Goal: Find specific page/section: Locate a particular part of the current website

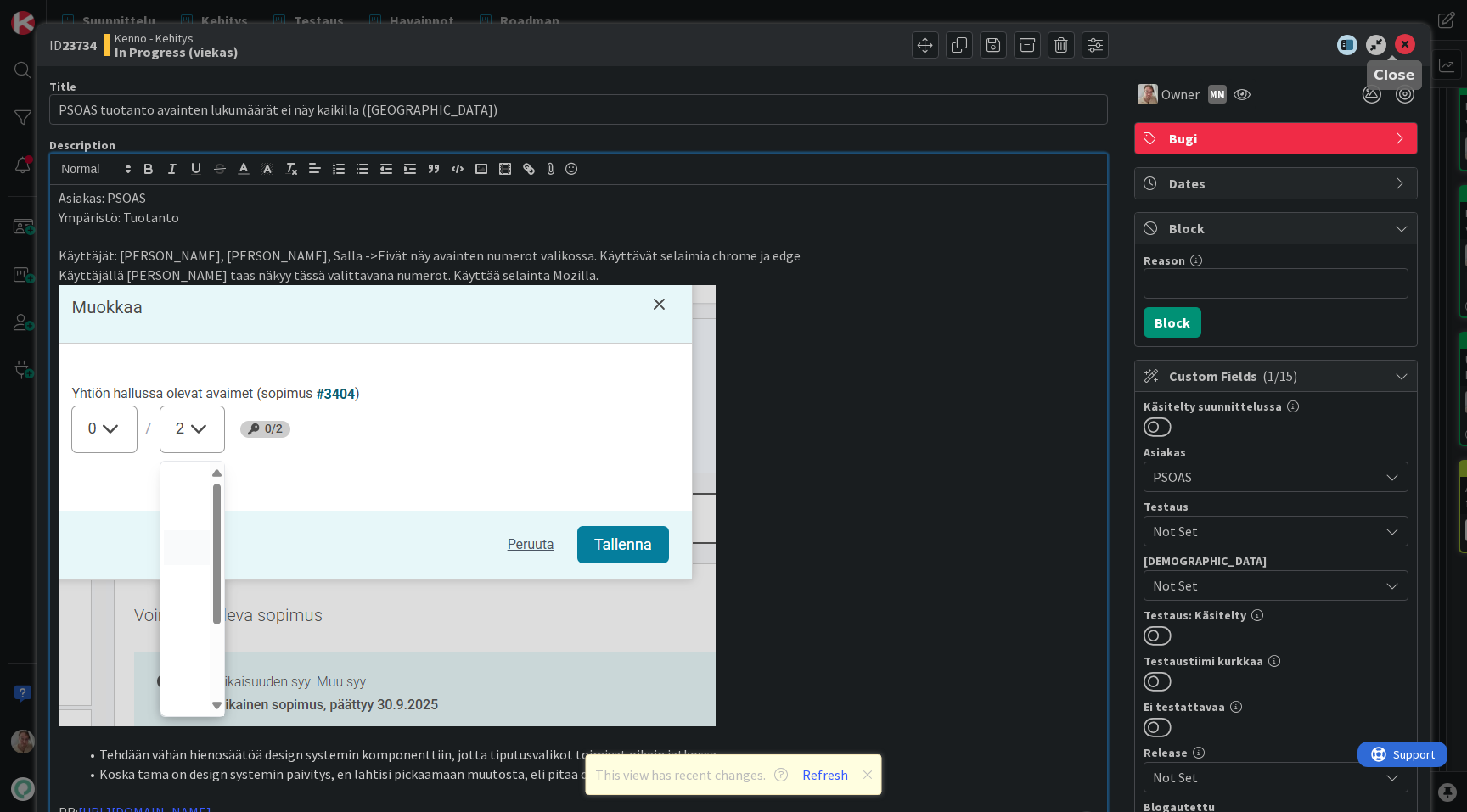
click at [1397, 50] on icon at bounding box center [1404, 45] width 21 height 21
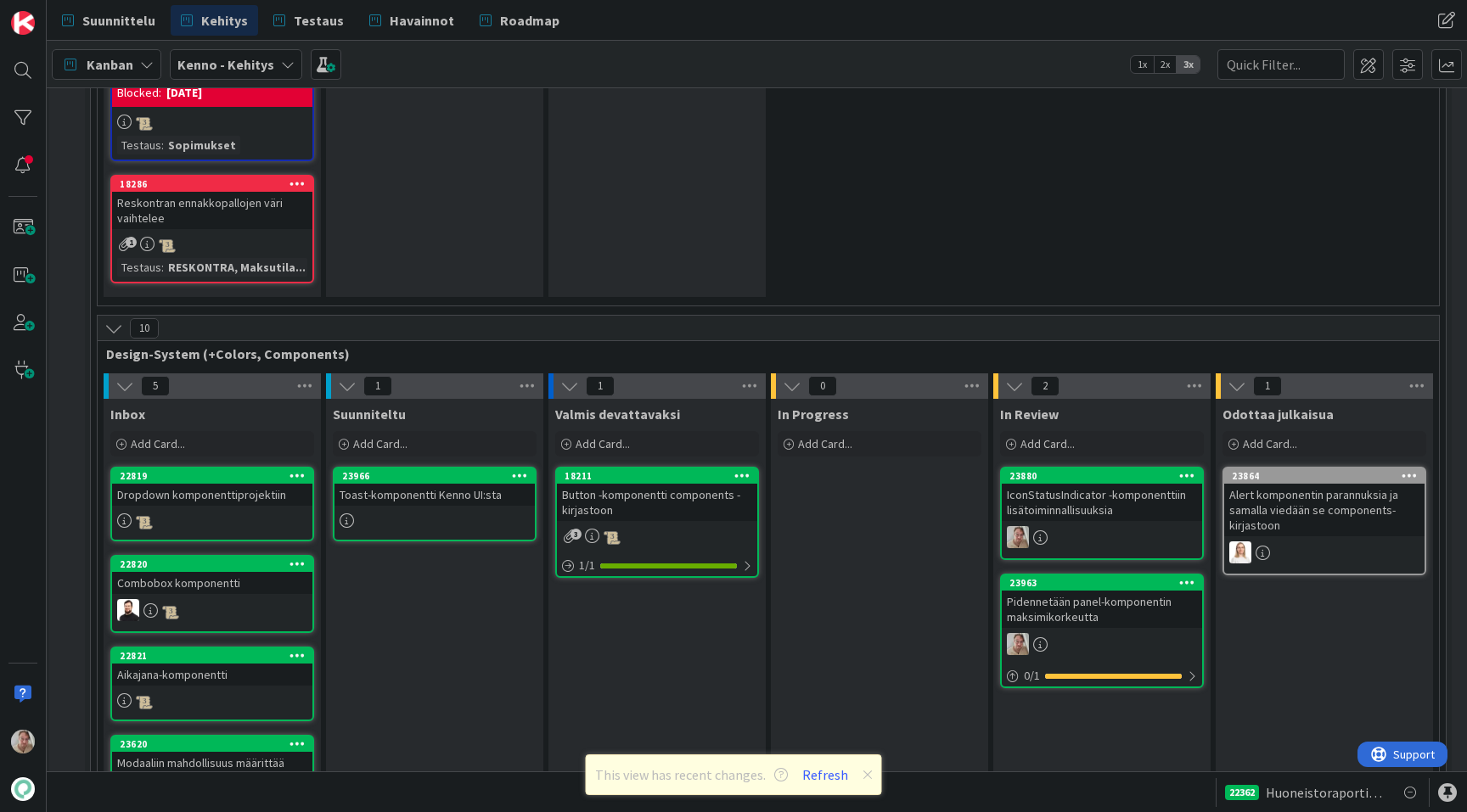
scroll to position [6022, 3]
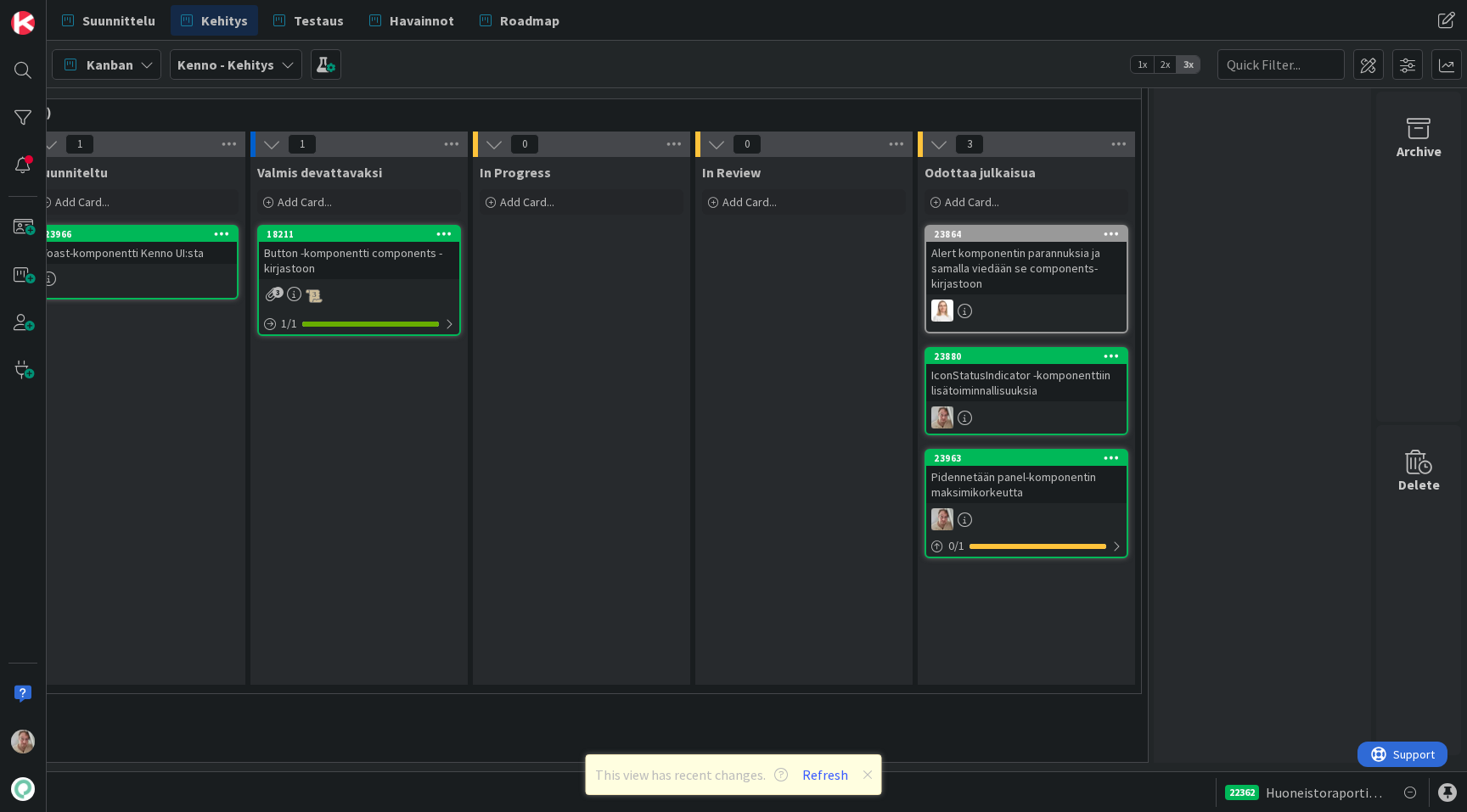
scroll to position [6002, 314]
click at [1016, 384] on div "IconStatusIndicator -komponenttiin lisätoiminnallisuuksia" at bounding box center [1027, 383] width 201 height 38
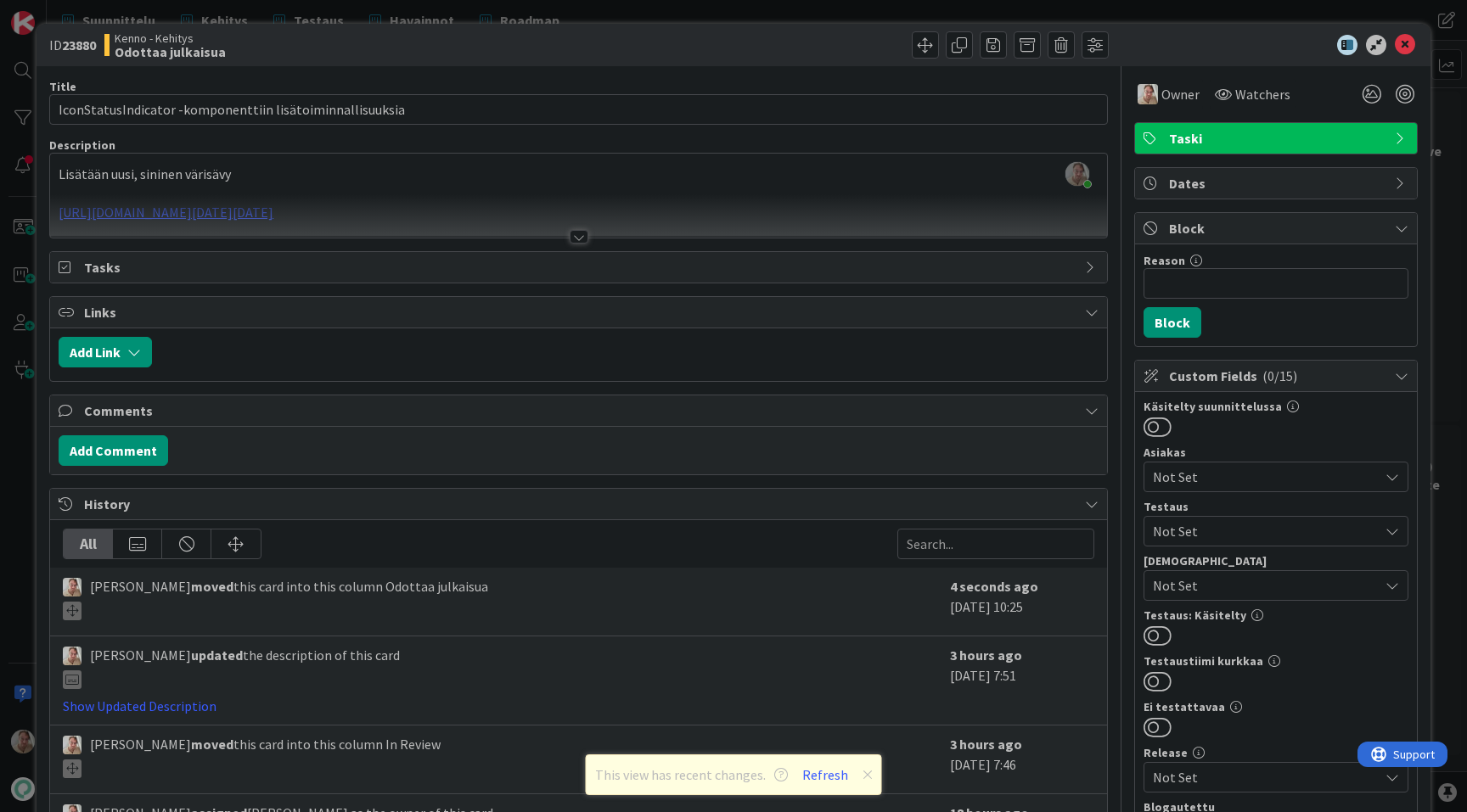
scroll to position [201, 0]
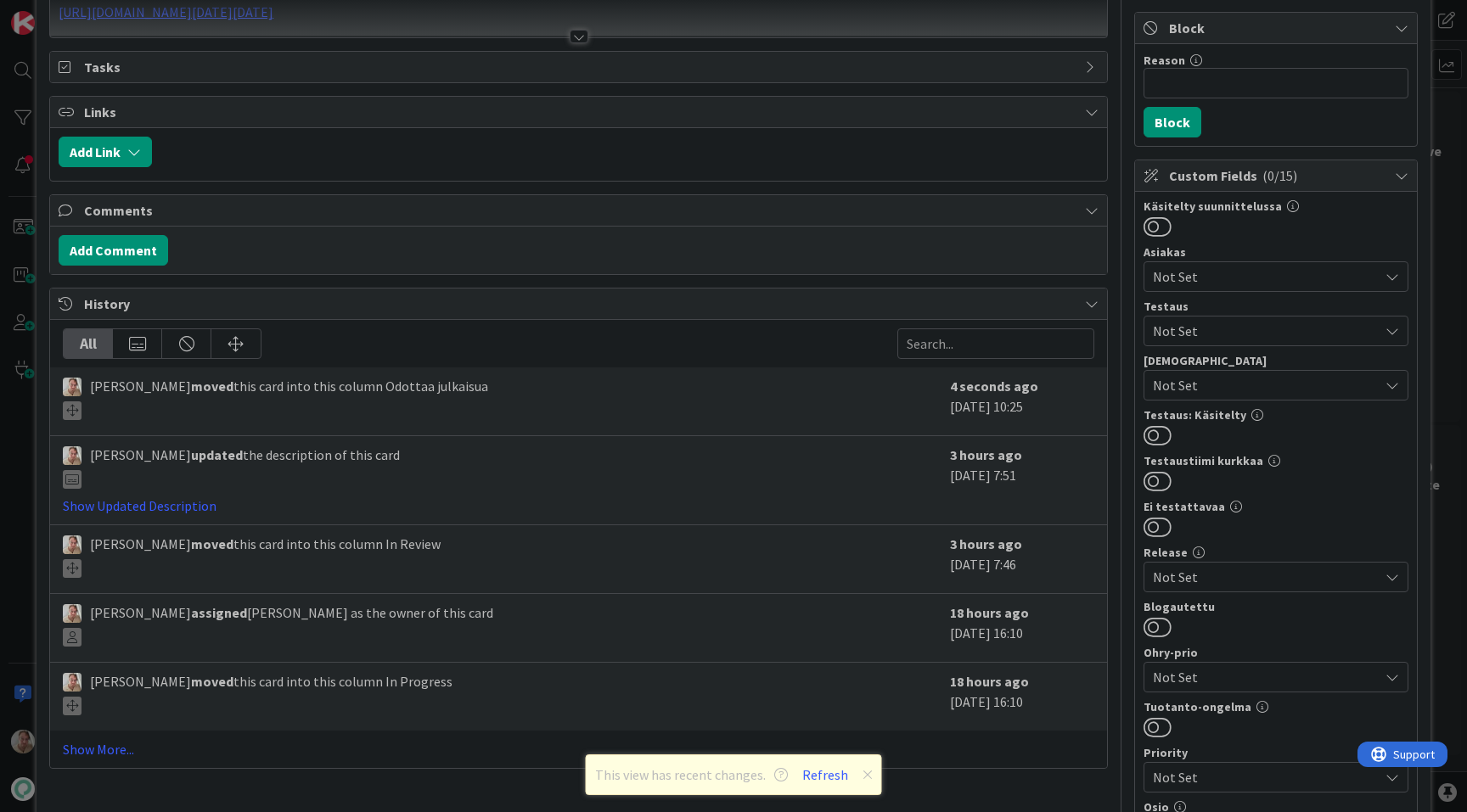
click at [954, 180] on div "Add Link" at bounding box center [578, 154] width 1057 height 53
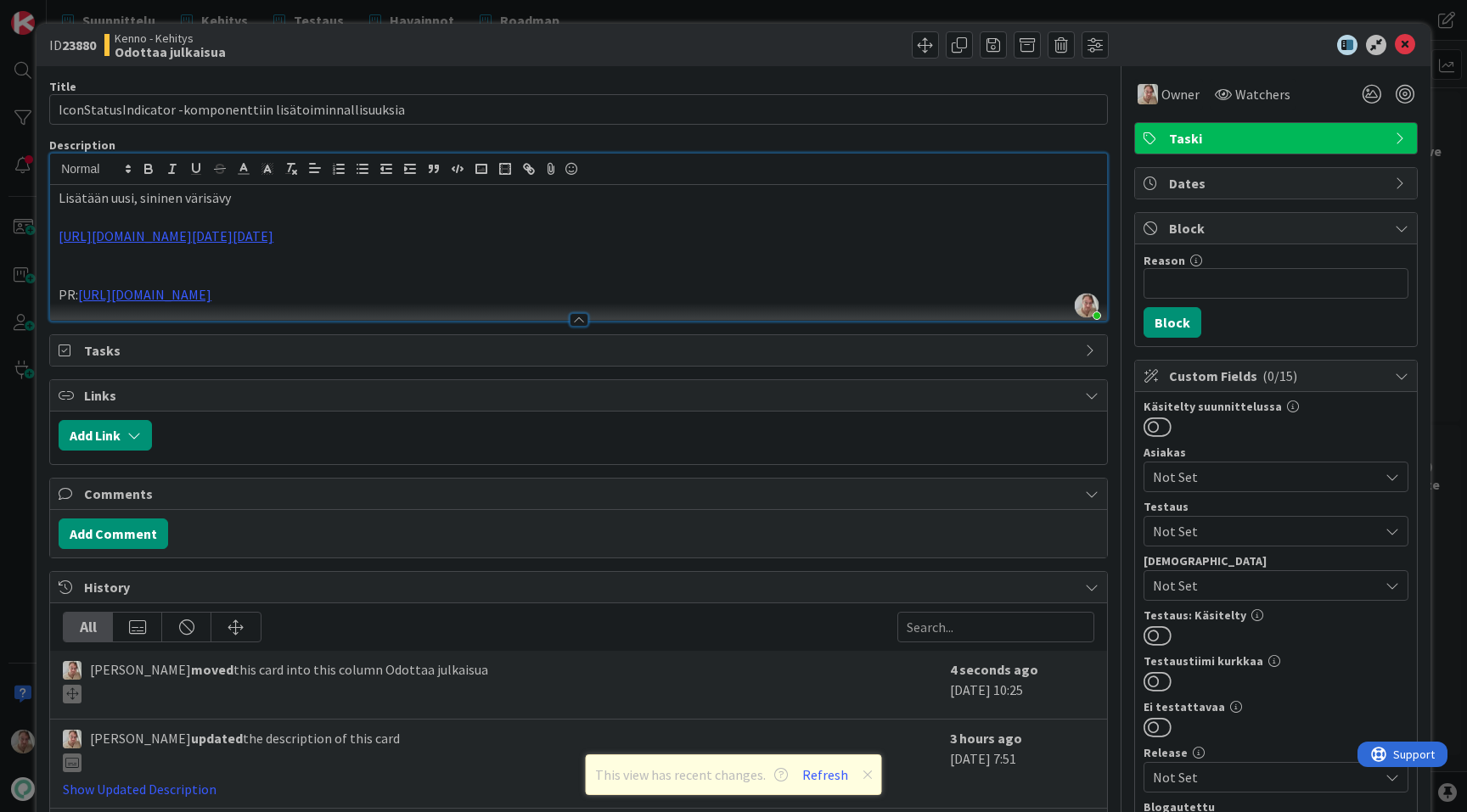
click at [954, 182] on div "[PERSON_NAME] just joined Lisätään uusi, sininen värisävy [URL][DOMAIN_NAME][DA…" at bounding box center [578, 237] width 1057 height 167
click at [1289, 133] on span "Taski" at bounding box center [1277, 138] width 218 height 21
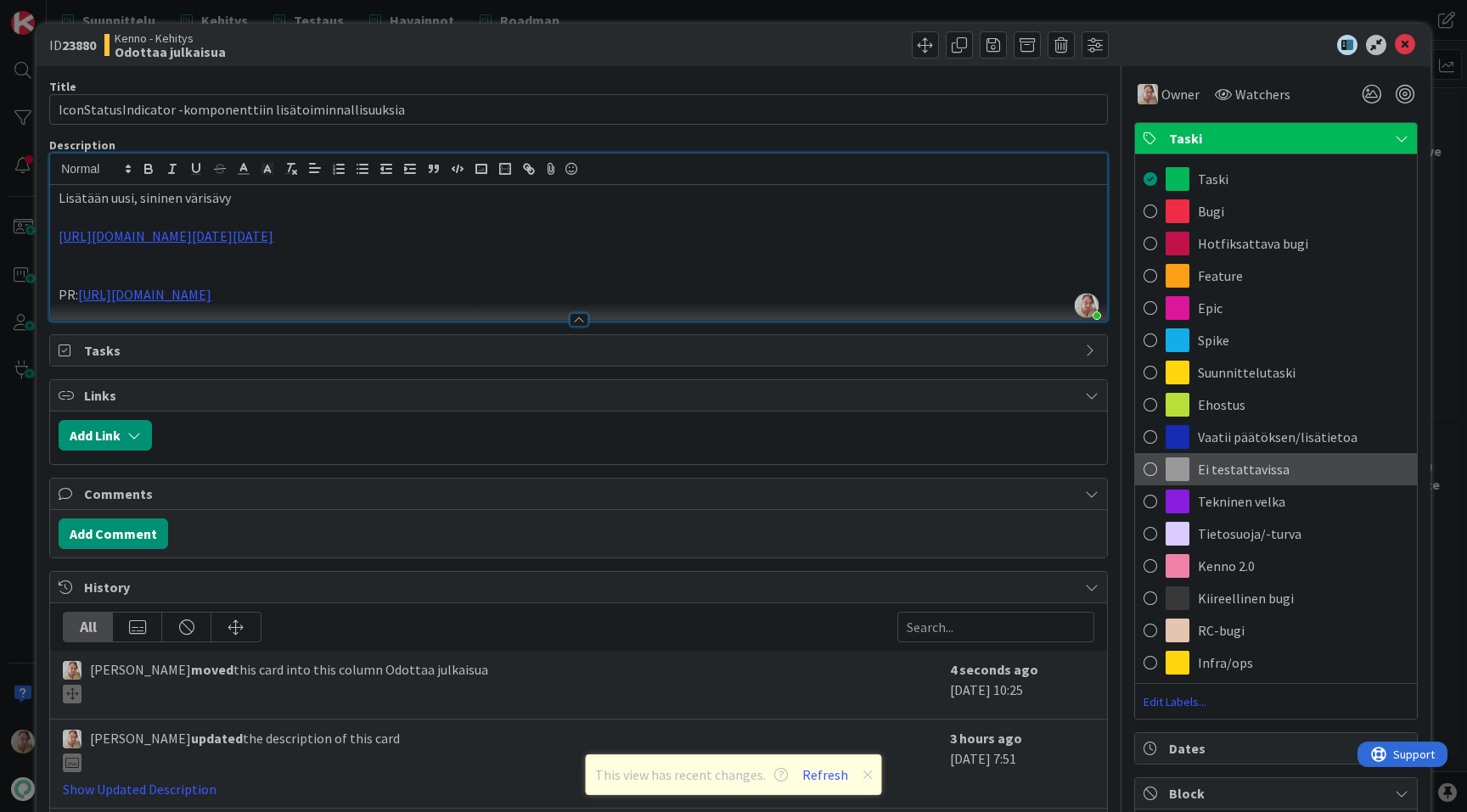
click at [1259, 471] on span "Ei testattavissa" at bounding box center [1244, 469] width 91 height 21
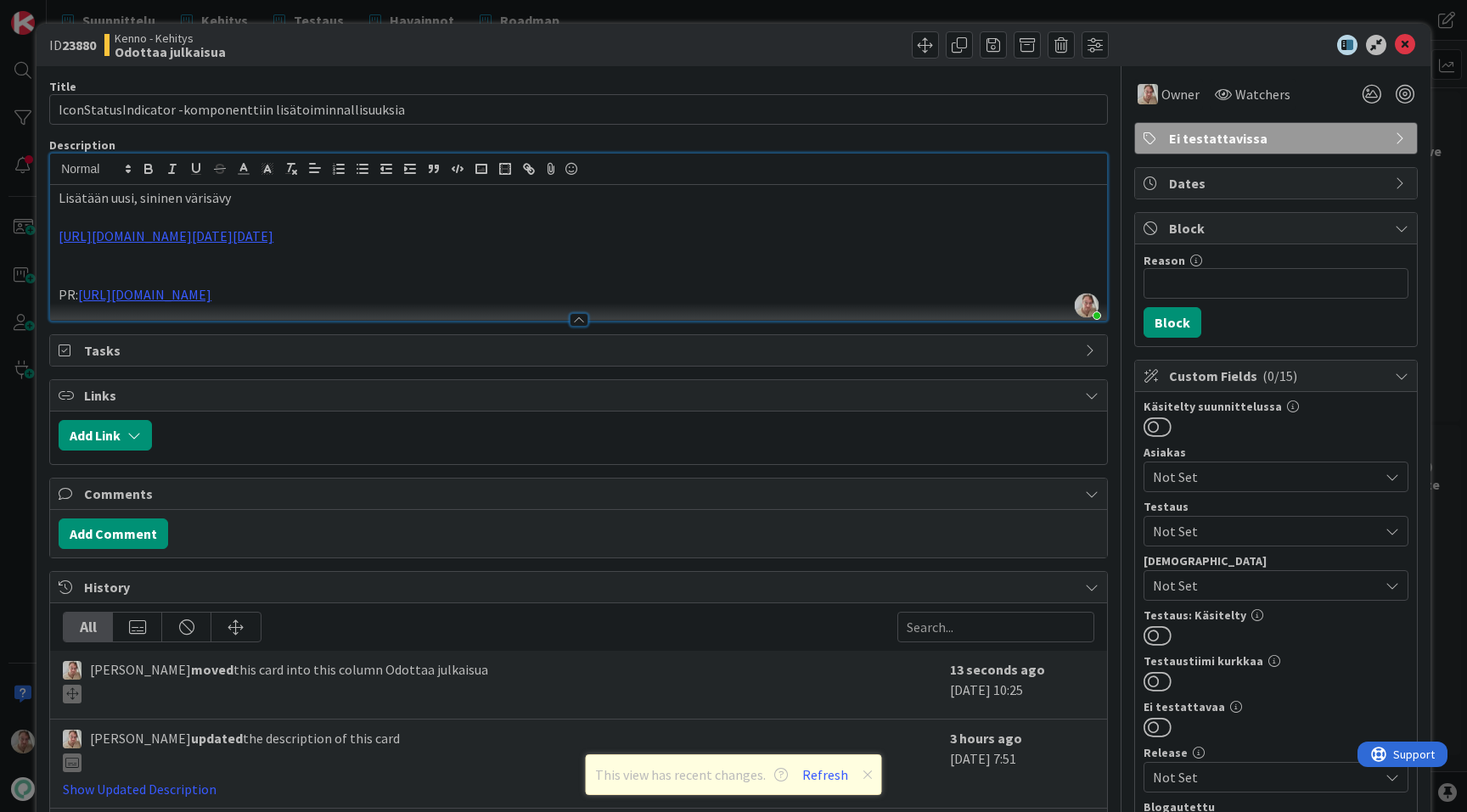
click at [1213, 524] on span "Not Set" at bounding box center [1265, 531] width 225 height 21
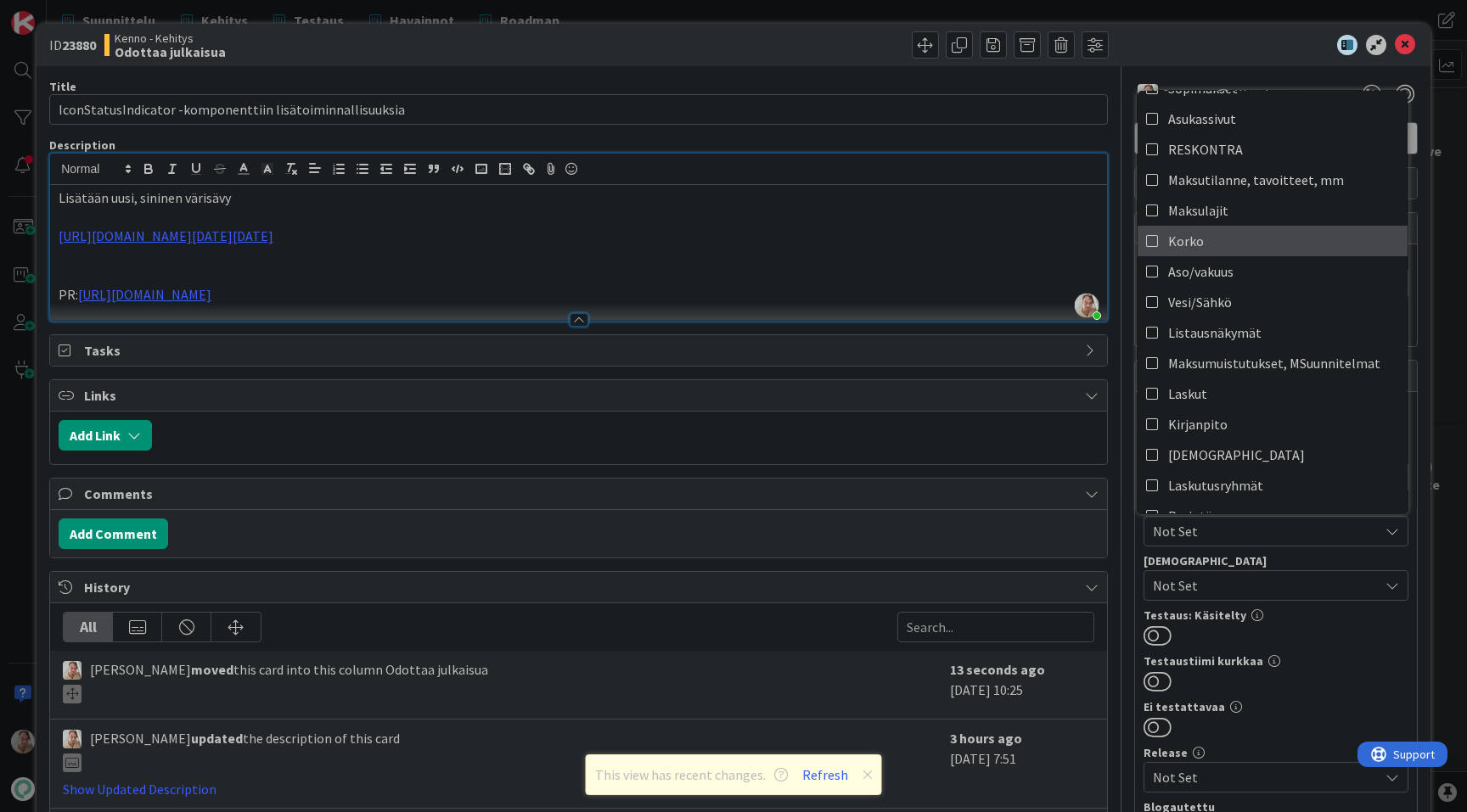
scroll to position [377, 0]
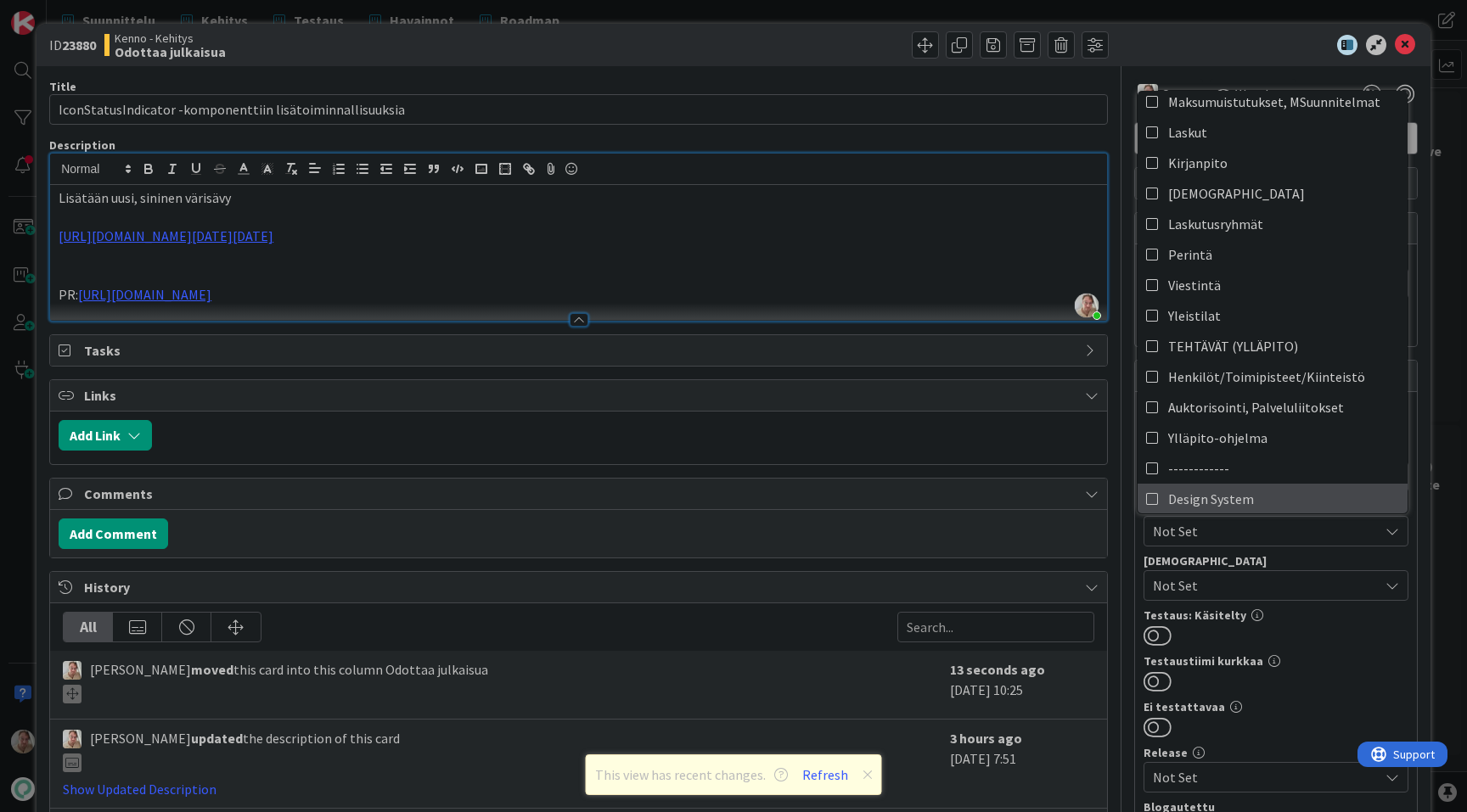
click at [1217, 505] on span "Design System" at bounding box center [1211, 499] width 85 height 26
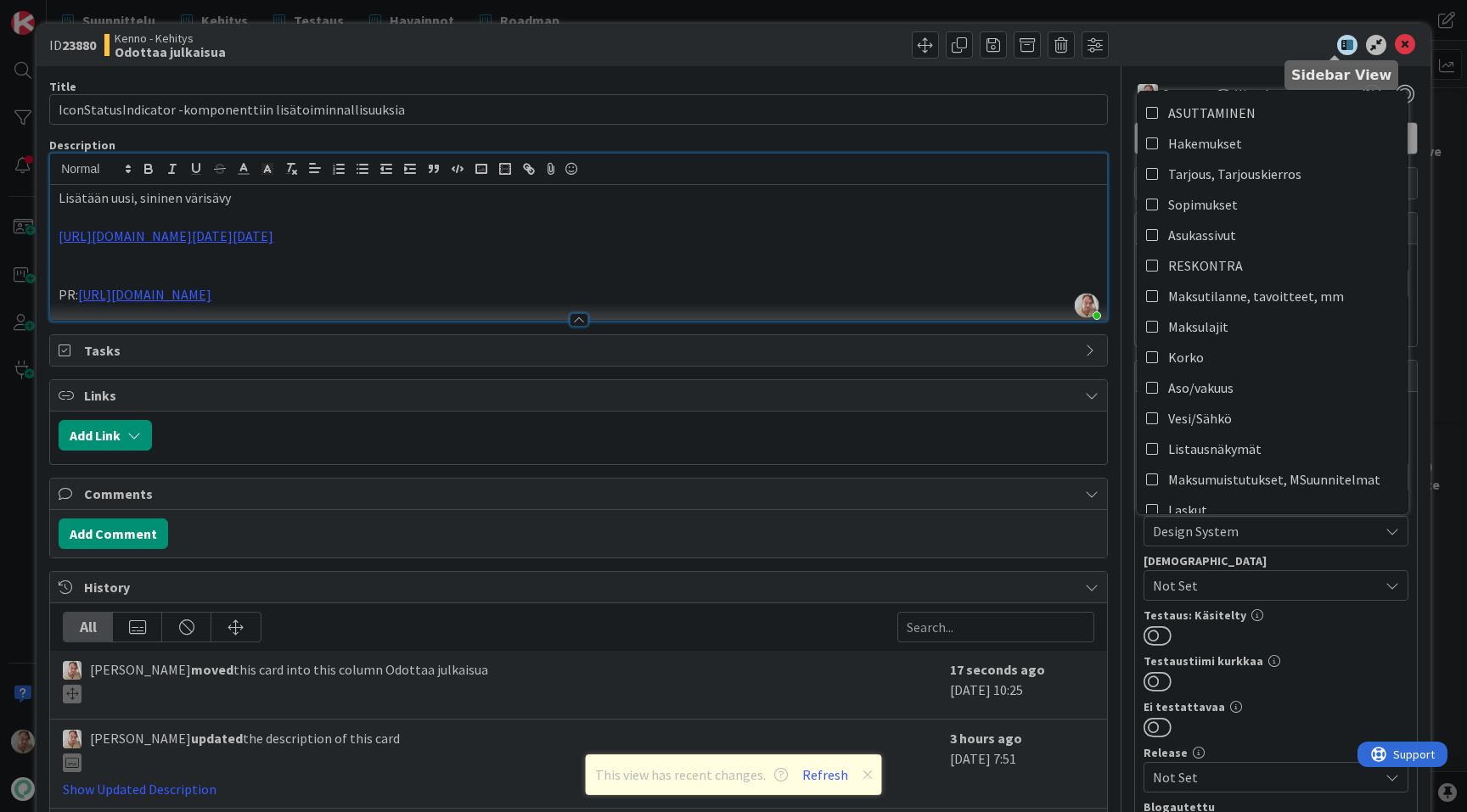
click at [1233, 50] on div at bounding box center [1267, 45] width 301 height 21
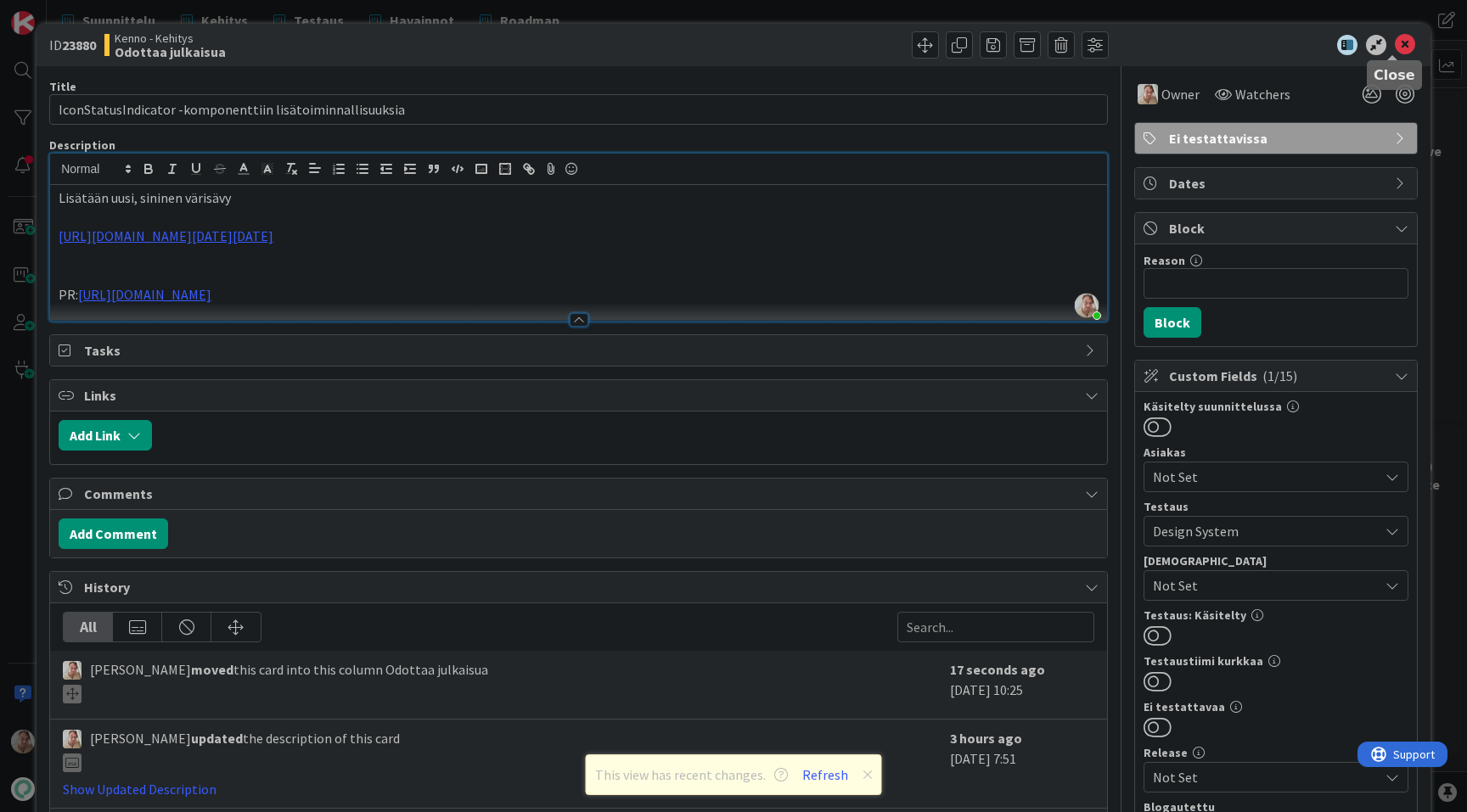
click at [1397, 40] on icon at bounding box center [1404, 45] width 21 height 21
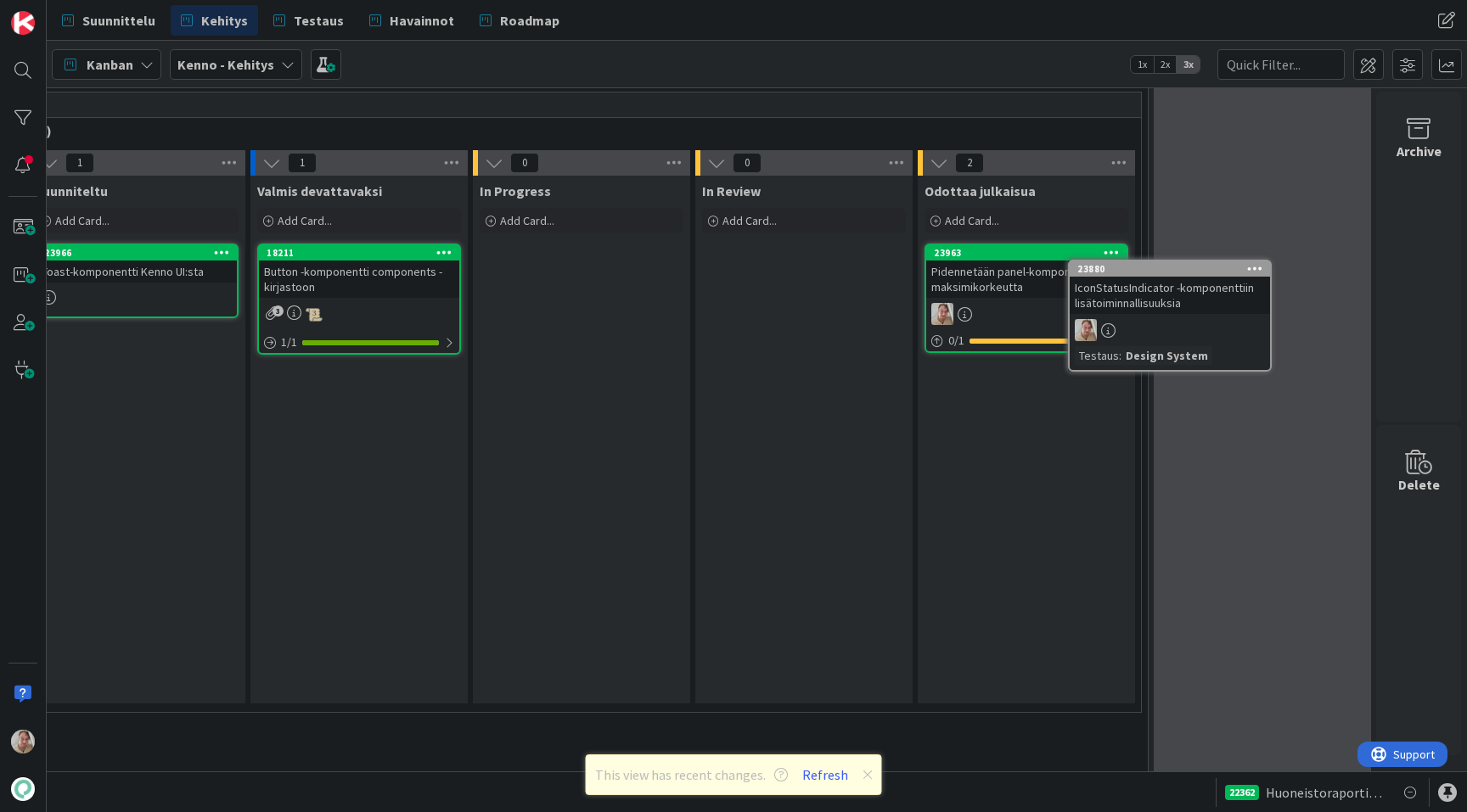
scroll to position [5979, 314]
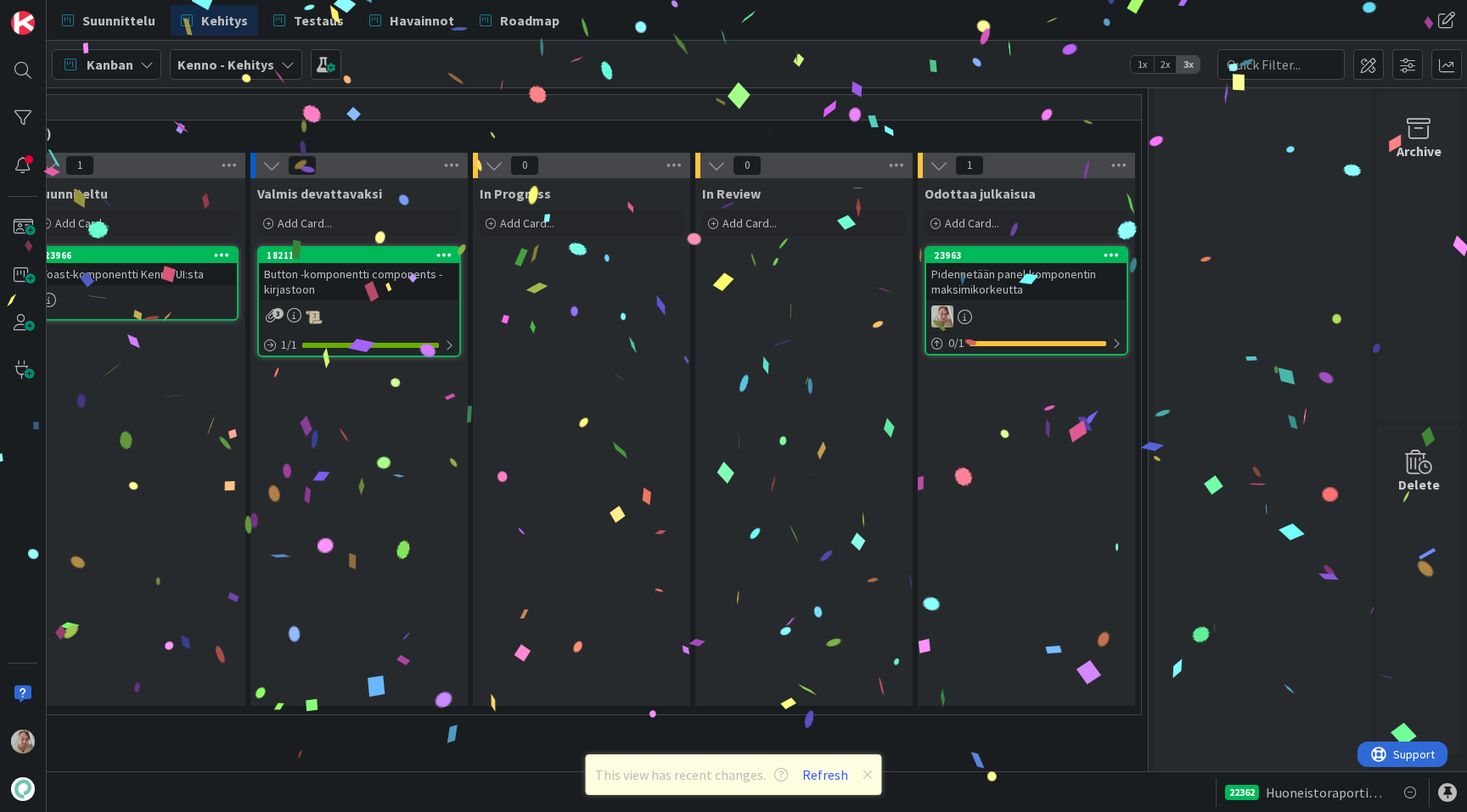
click at [1051, 293] on div "Pidennetään panel-komponentin maksimikorkeutta" at bounding box center [1027, 282] width 201 height 38
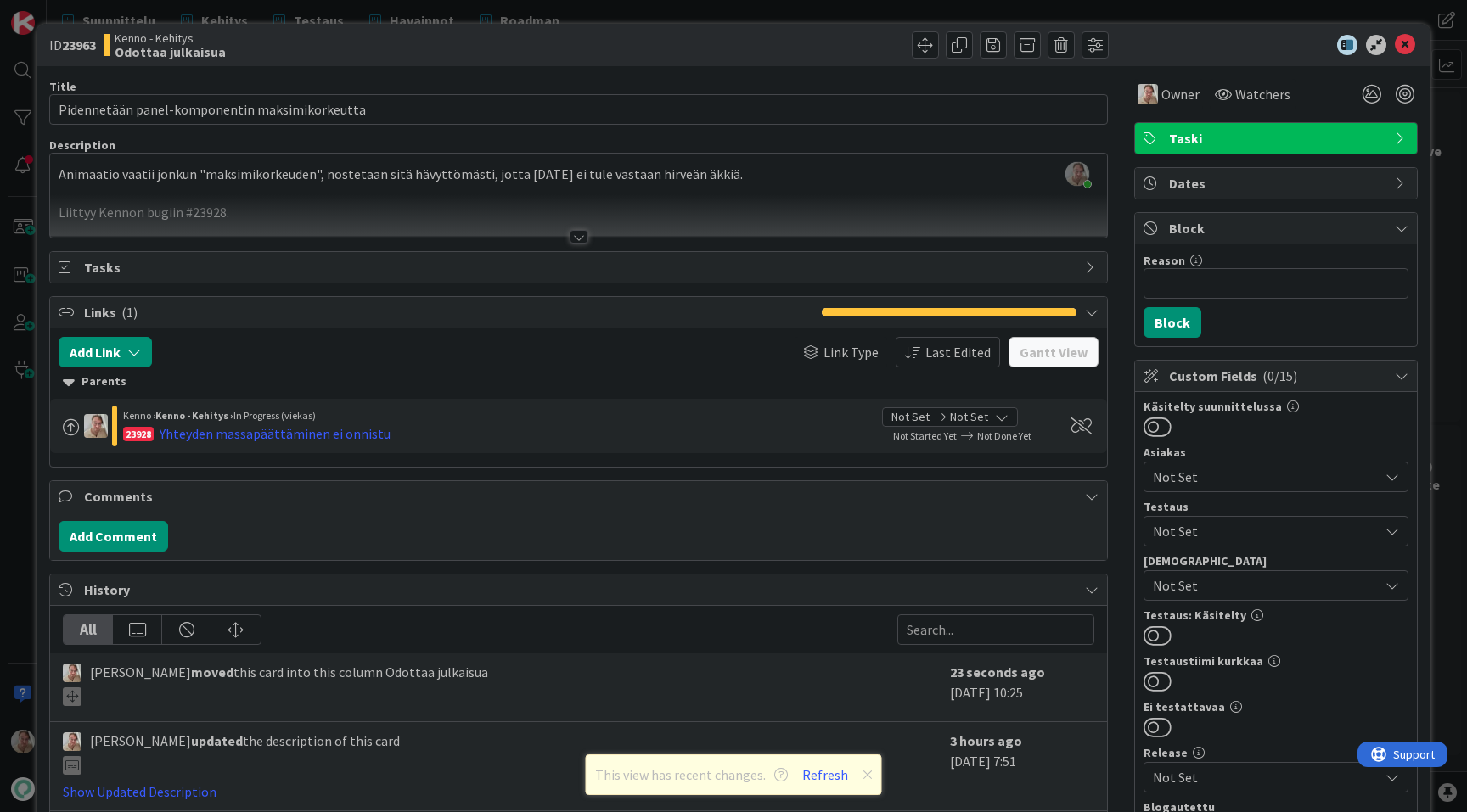
click at [1190, 136] on span "Taski" at bounding box center [1277, 138] width 218 height 21
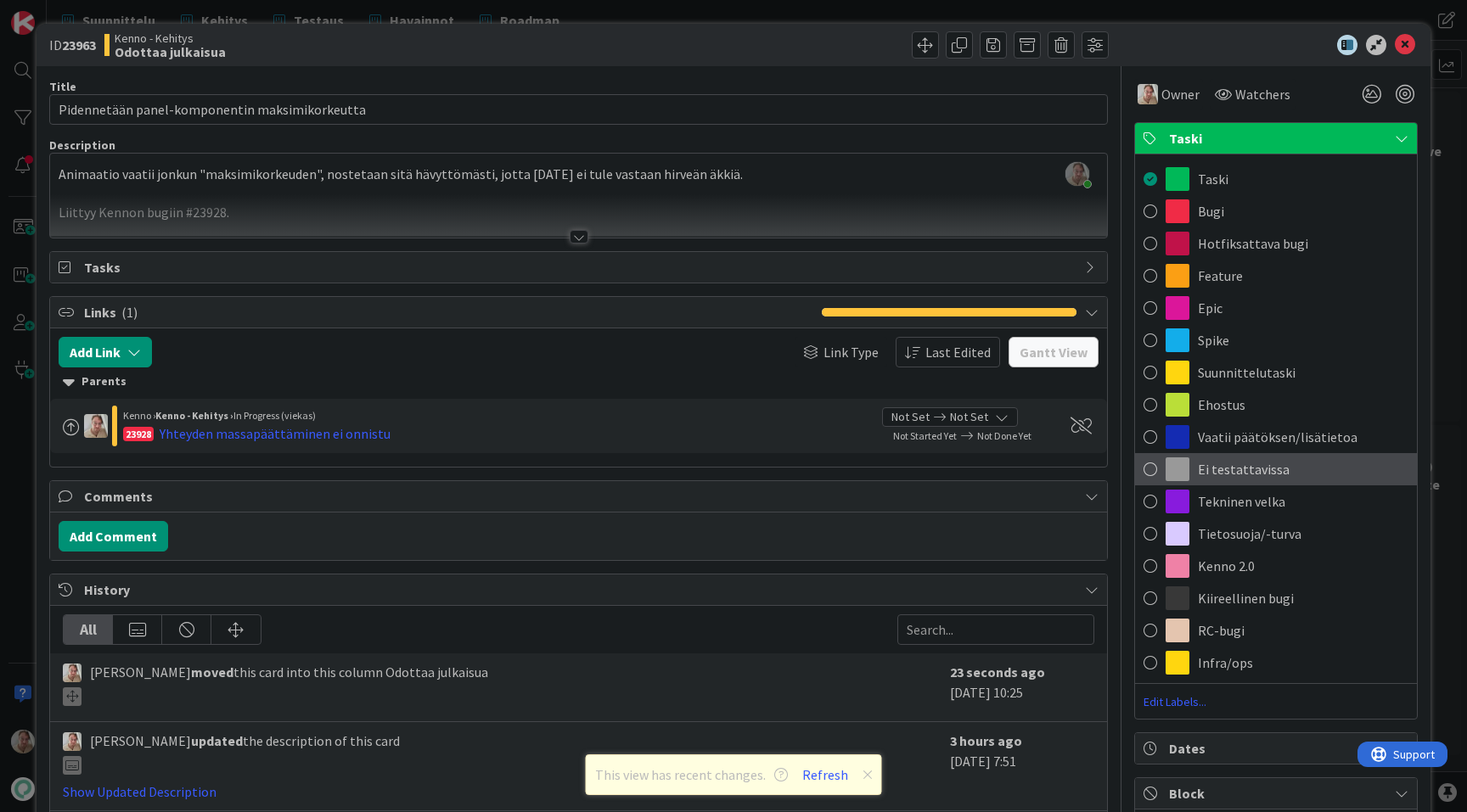
click at [1232, 469] on span "Ei testattavissa" at bounding box center [1244, 469] width 91 height 21
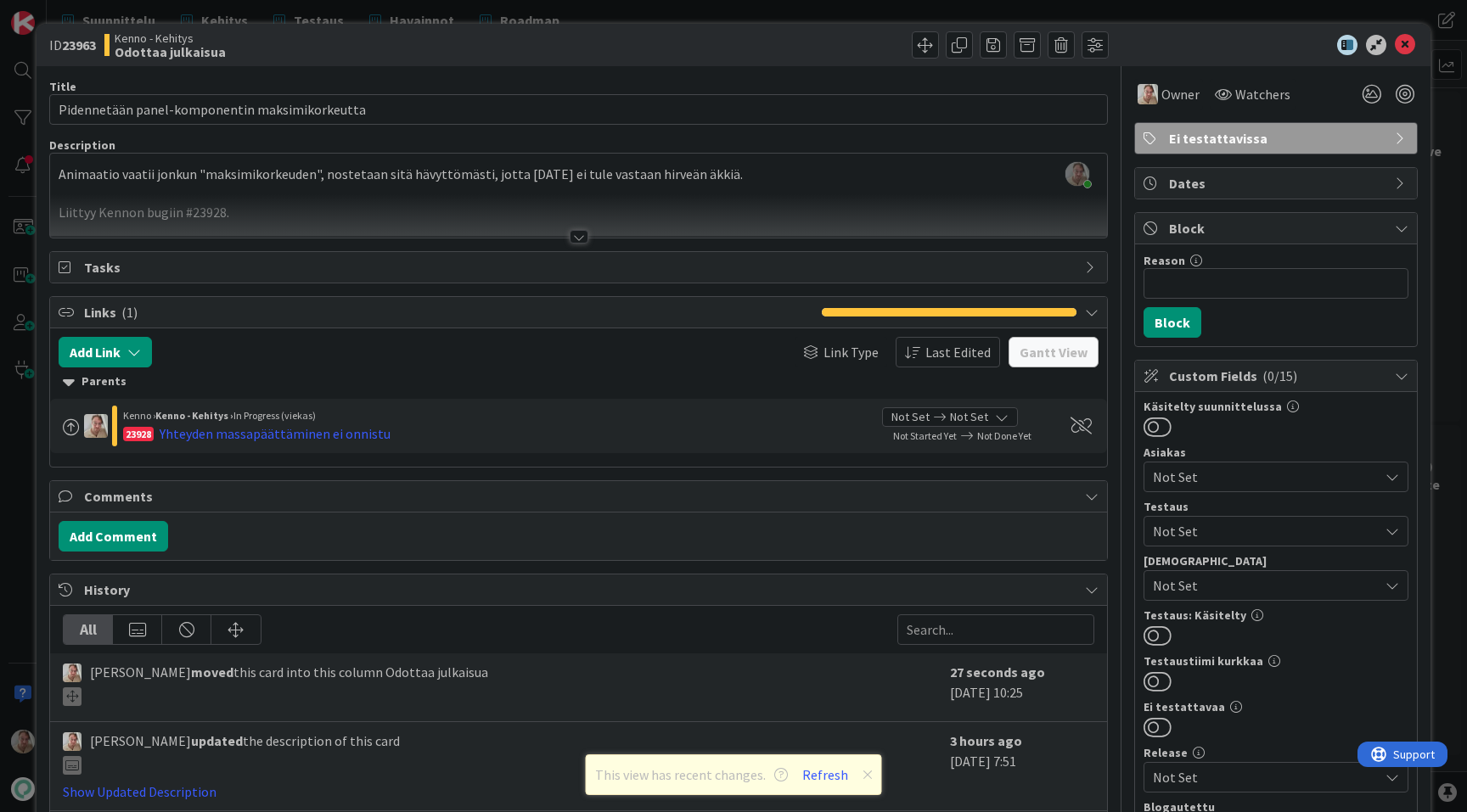
click at [1228, 526] on span "Not Set" at bounding box center [1265, 531] width 225 height 21
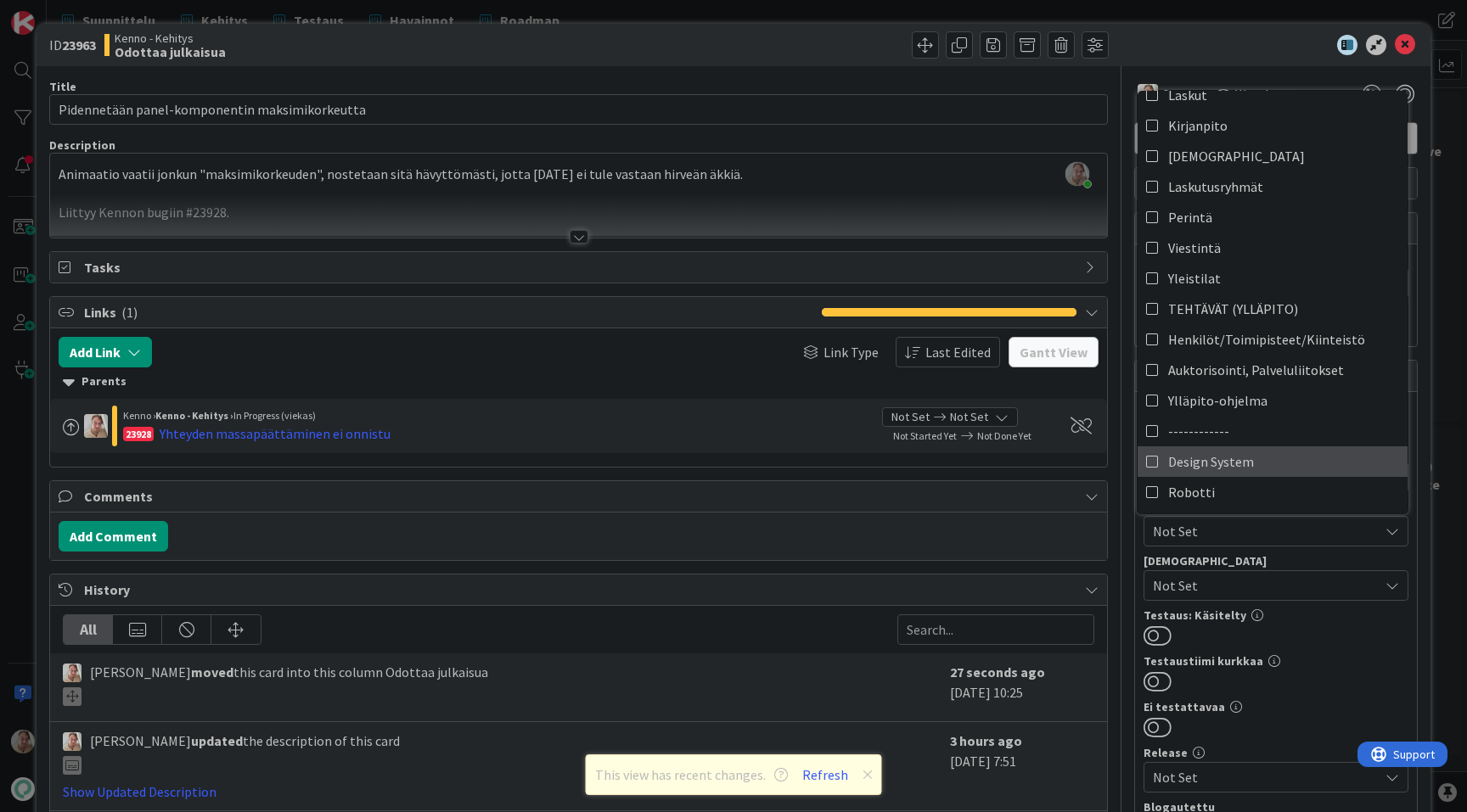
click at [1225, 460] on span "Design System" at bounding box center [1211, 462] width 85 height 26
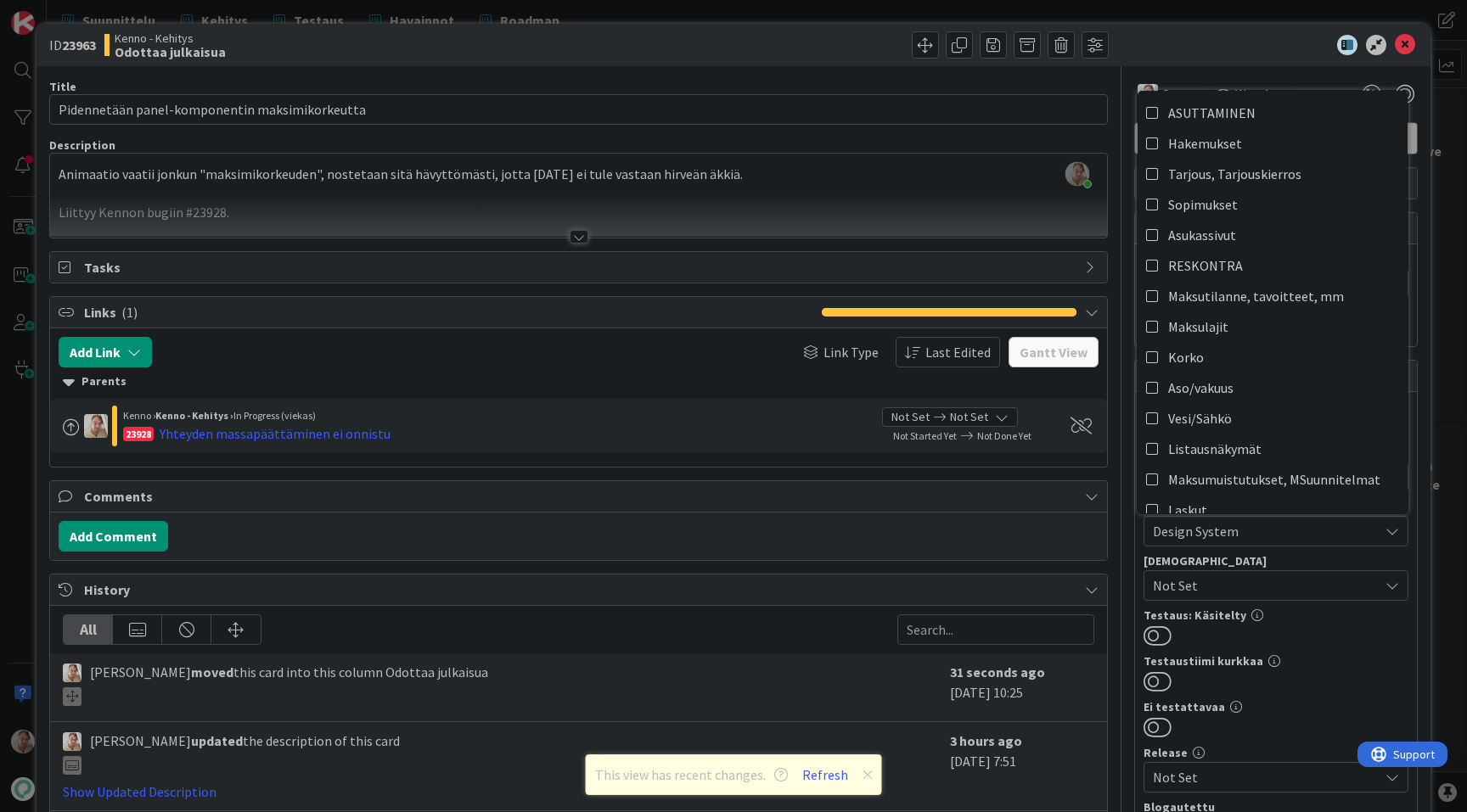
click at [1265, 40] on div at bounding box center [1267, 45] width 301 height 21
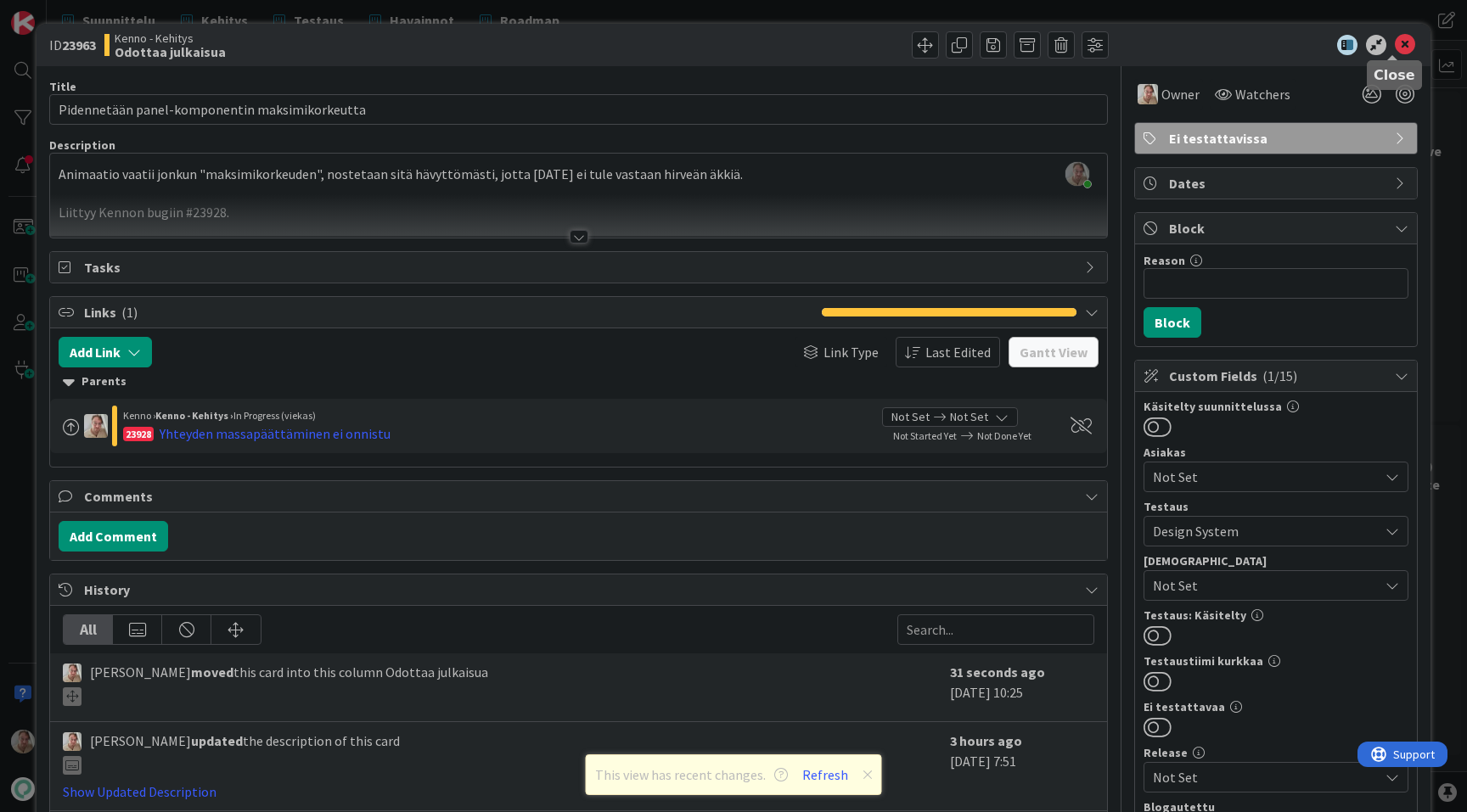
click at [1394, 44] on icon at bounding box center [1404, 45] width 21 height 21
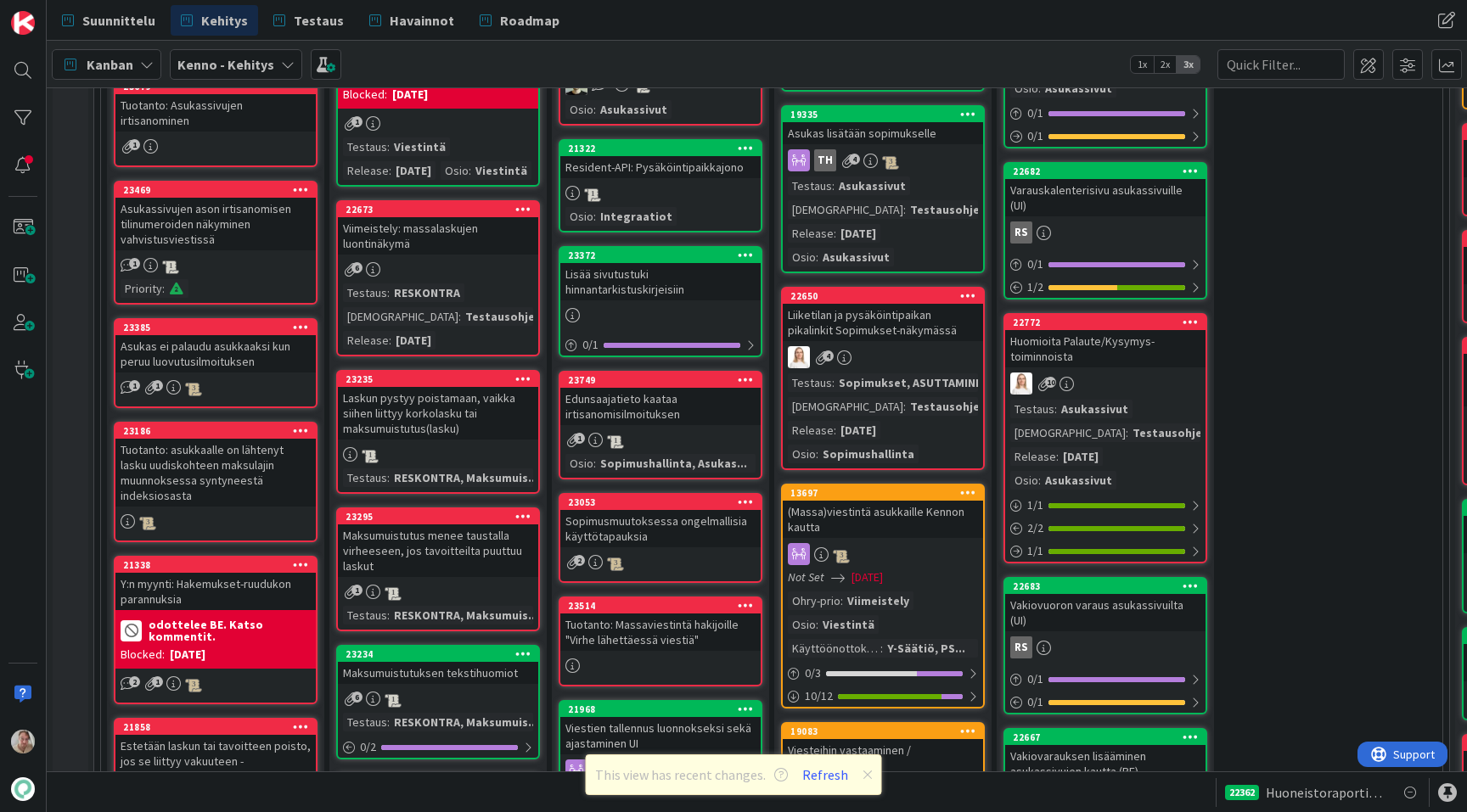
drag, startPoint x: 1014, startPoint y: 283, endPoint x: 1429, endPoint y: 386, distance: 427.6
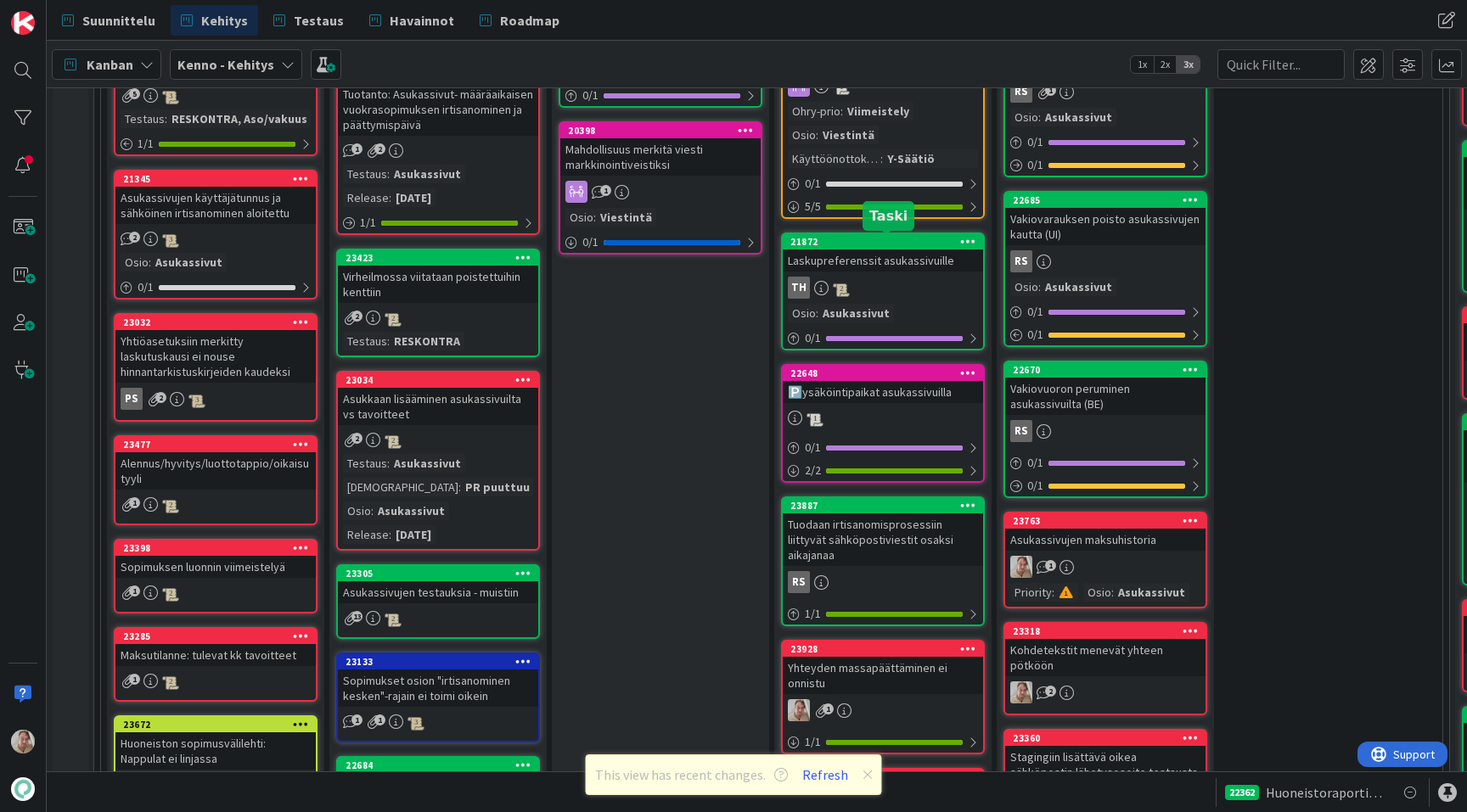
scroll to position [1636, 0]
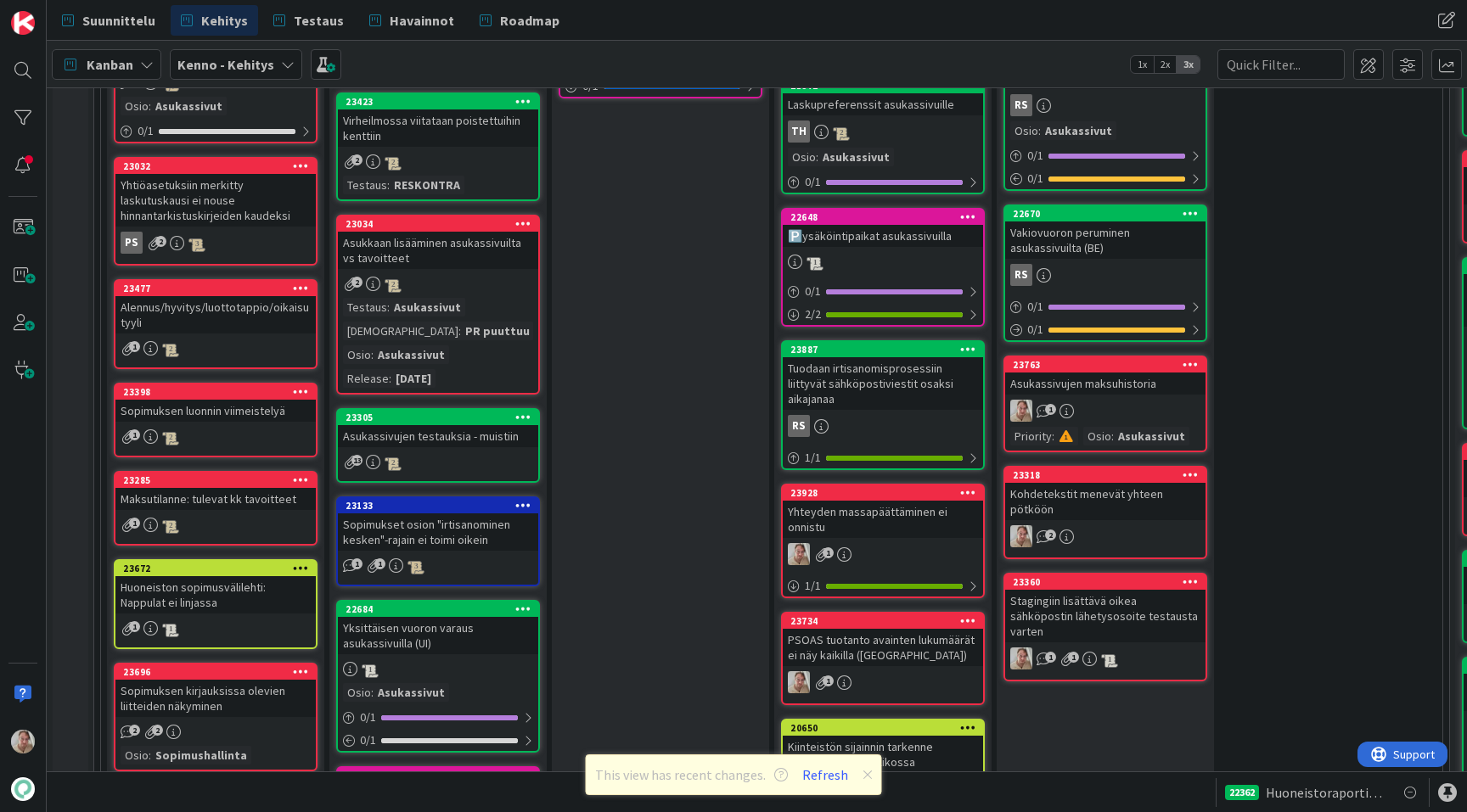
click at [881, 393] on div "Tuodaan irtisanomisprosessiin liittyvät sähköpostiviestit osaksi aikajanaa" at bounding box center [883, 383] width 201 height 53
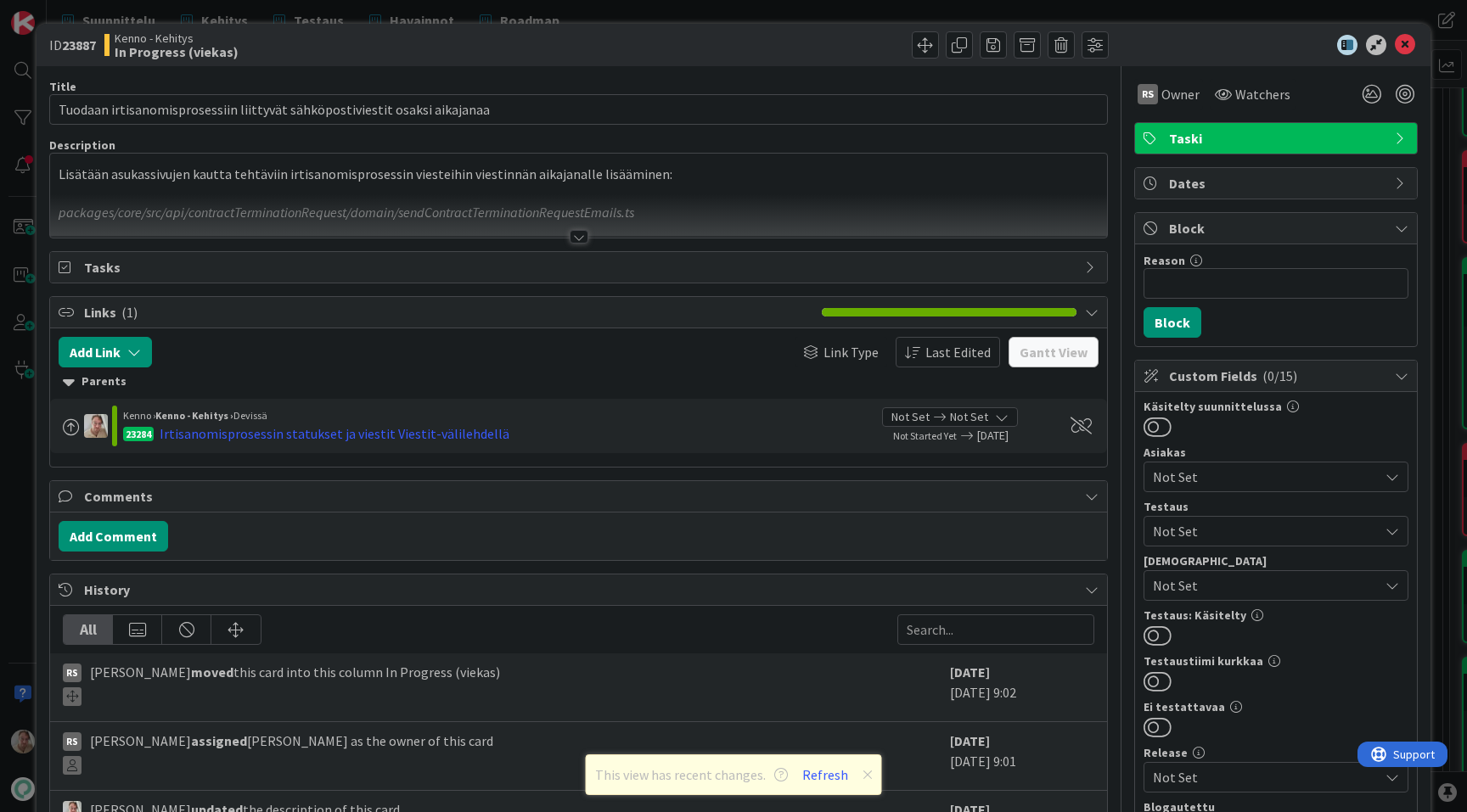
click at [715, 203] on div at bounding box center [578, 216] width 1057 height 44
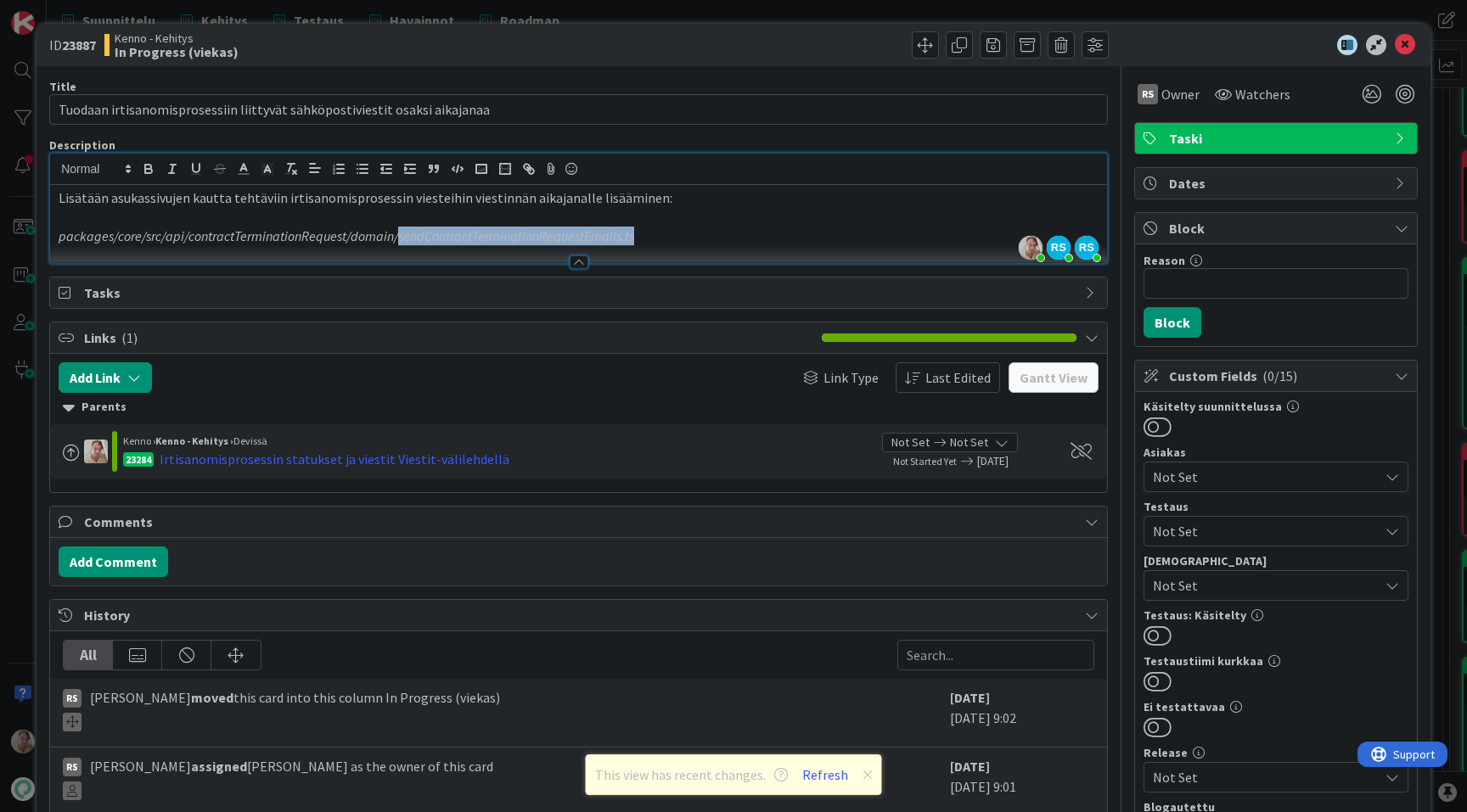
drag, startPoint x: 646, startPoint y: 235, endPoint x: 398, endPoint y: 239, distance: 248.0
click at [398, 239] on p "packages/core/src/api/contractTerminationRequest/domain/sendContractTermination…" at bounding box center [578, 236] width 1040 height 20
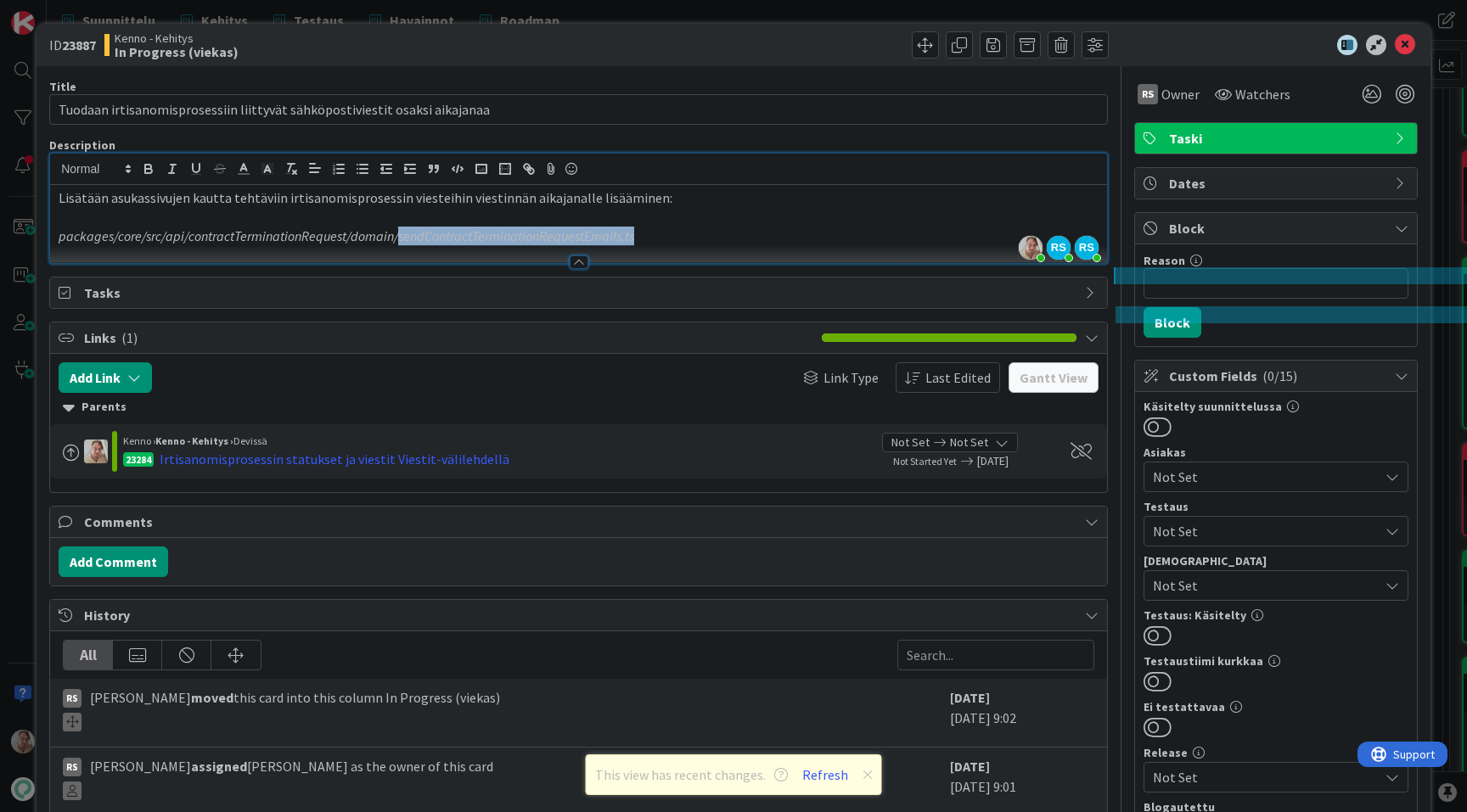
click at [647, 240] on p "packages/core/src/api/contractTerminationRequest/domain/sendContractTermination…" at bounding box center [578, 236] width 1040 height 20
drag, startPoint x: 658, startPoint y: 235, endPoint x: 349, endPoint y: 236, distance: 309.0
click at [349, 236] on p "packages/core/src/api/contractTerminationRequest/domain/sendContractTermination…" at bounding box center [578, 236] width 1040 height 20
copy em "domain/sendContractTerminationRequestEmails.ts"
